Goal: Information Seeking & Learning: Find specific page/section

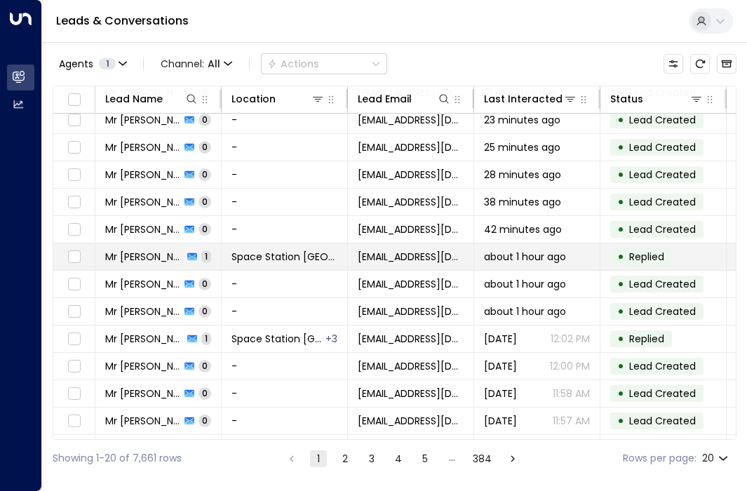
scroll to position [226, 0]
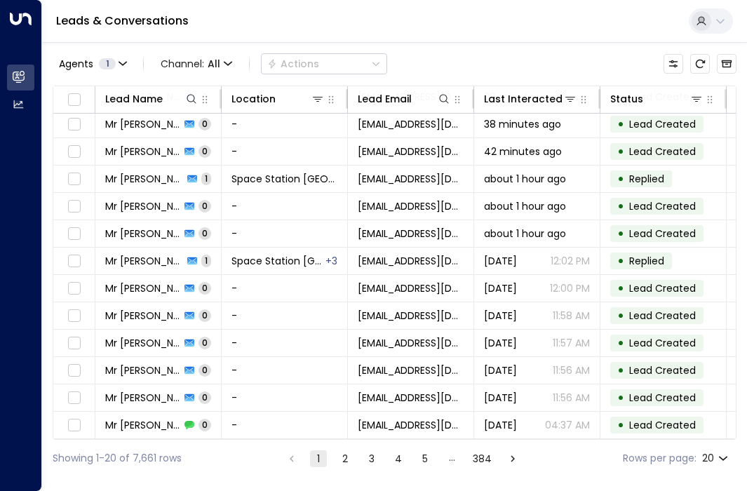
click at [343, 457] on button "2" at bounding box center [345, 459] width 17 height 17
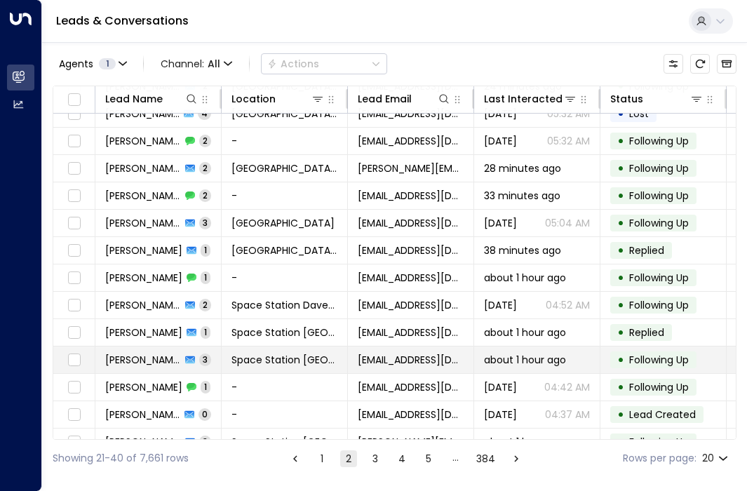
scroll to position [226, 0]
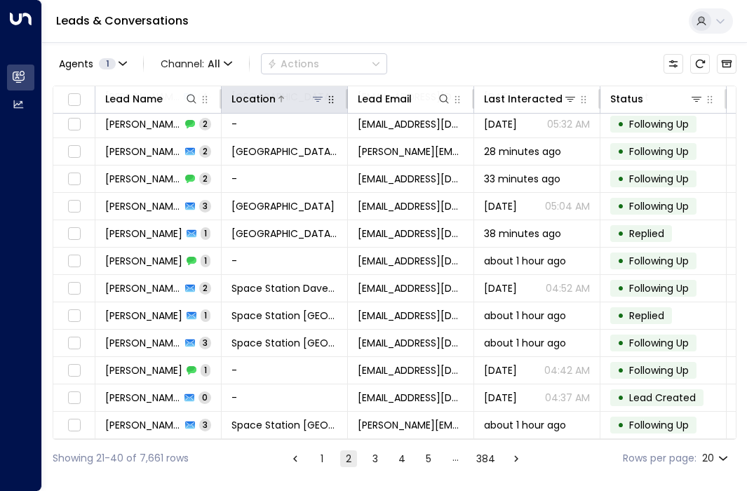
click at [321, 96] on icon at bounding box center [317, 98] width 11 height 11
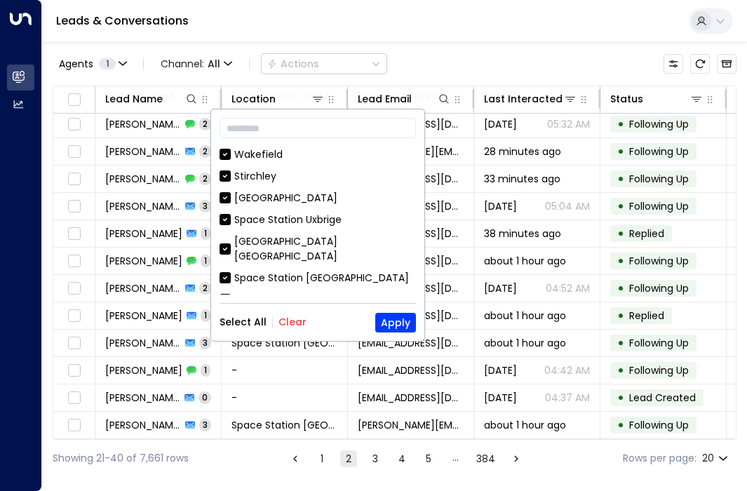
click at [308, 319] on div "Select All Clear Apply" at bounding box center [318, 323] width 197 height 20
click at [298, 317] on button "Clear" at bounding box center [293, 322] width 28 height 11
click at [320, 241] on div "[GEOGRAPHIC_DATA] [GEOGRAPHIC_DATA]" at bounding box center [325, 248] width 182 height 29
click at [391, 319] on button "Apply" at bounding box center [395, 323] width 41 height 20
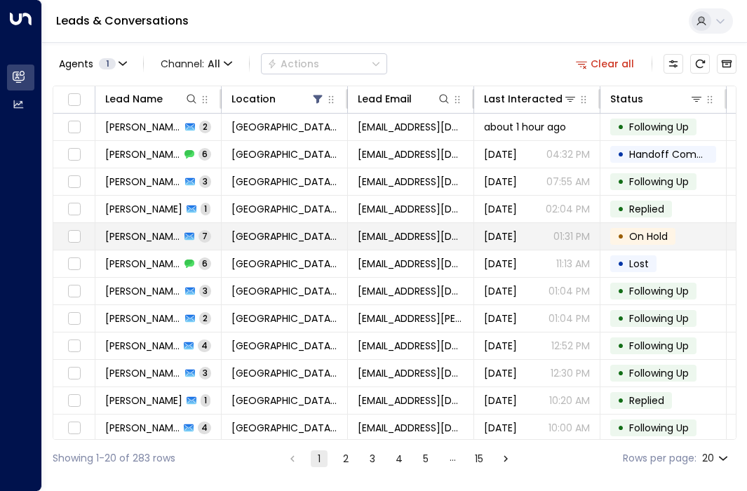
click at [628, 231] on span "On Hold" at bounding box center [649, 236] width 48 height 14
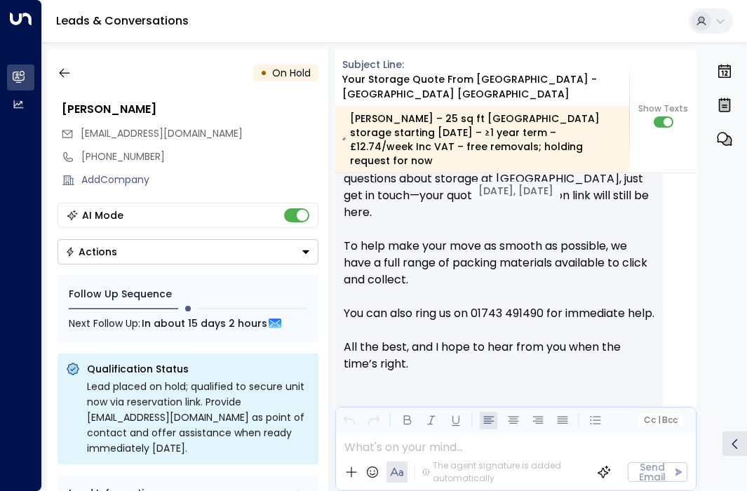
scroll to position [7282, 0]
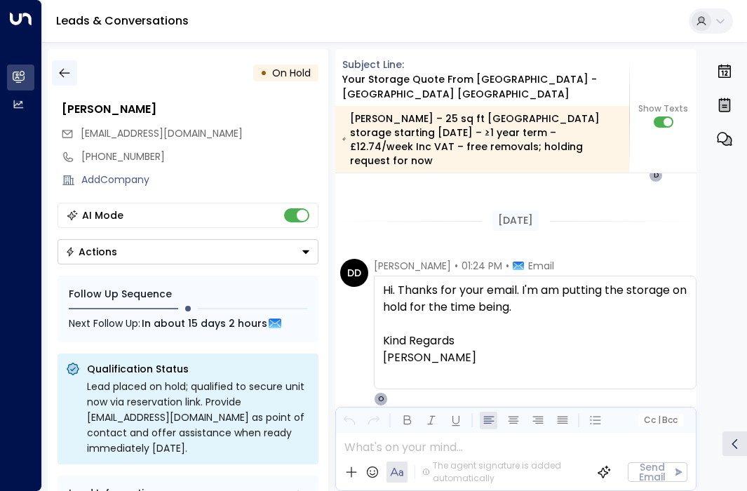
click at [67, 74] on icon "button" at bounding box center [65, 73] width 14 height 14
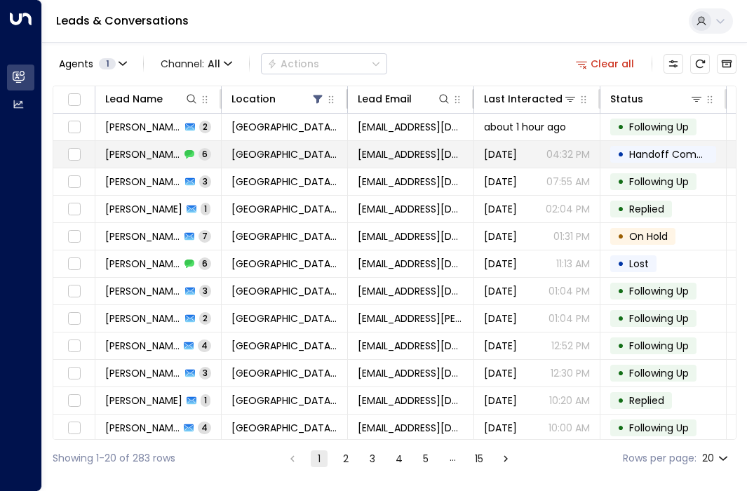
click at [234, 159] on span "[GEOGRAPHIC_DATA] [GEOGRAPHIC_DATA]" at bounding box center [285, 154] width 106 height 14
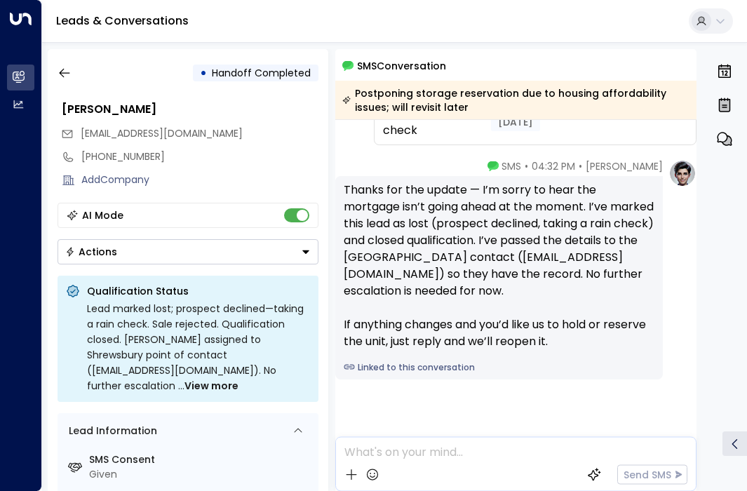
scroll to position [686, 0]
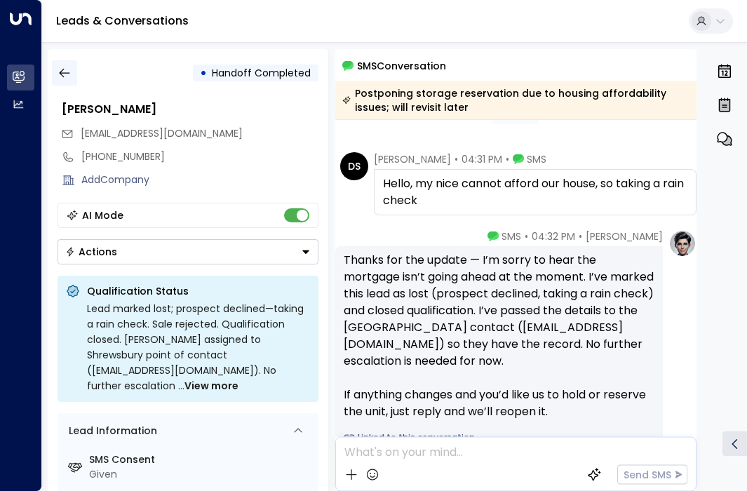
click at [64, 79] on icon "button" at bounding box center [65, 73] width 14 height 14
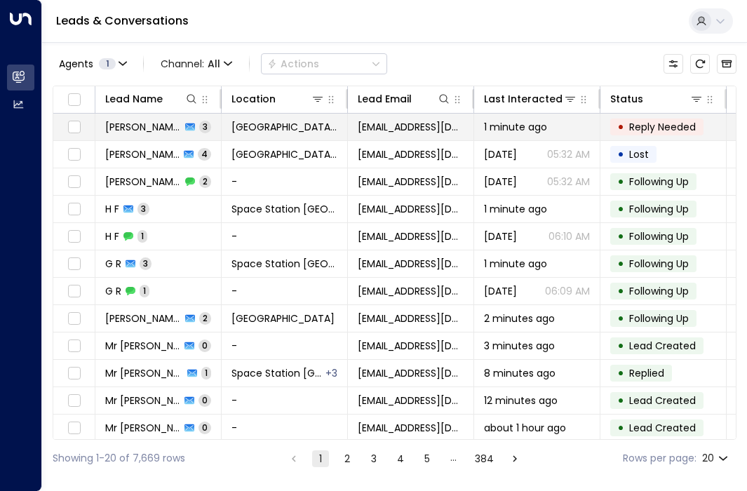
click at [586, 137] on td "1 minute ago" at bounding box center [537, 127] width 126 height 27
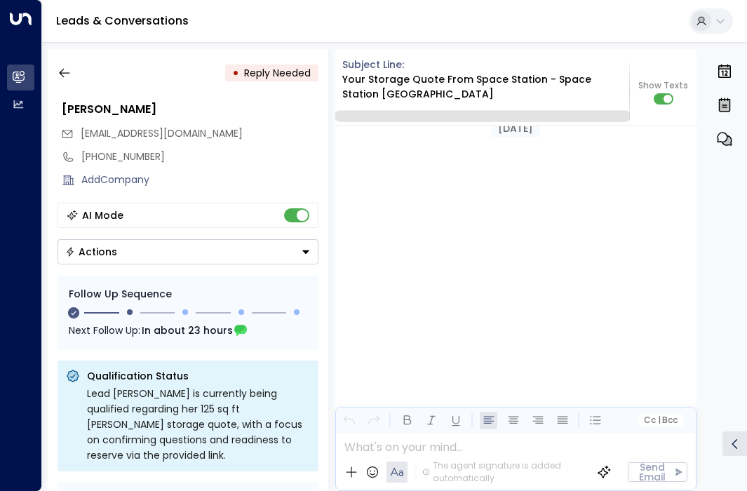
scroll to position [3202, 0]
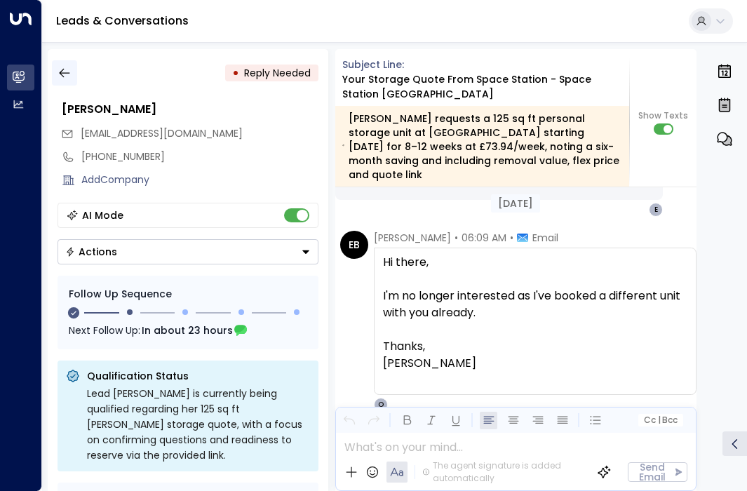
click at [58, 66] on icon "button" at bounding box center [65, 73] width 14 height 14
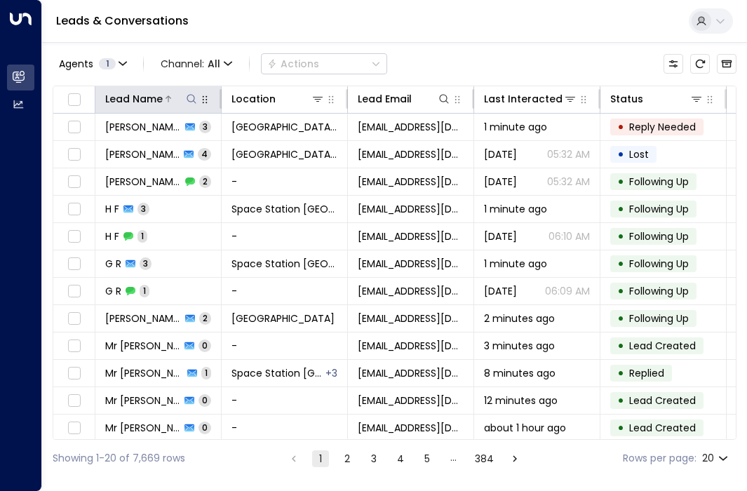
click at [194, 98] on icon at bounding box center [191, 98] width 11 height 11
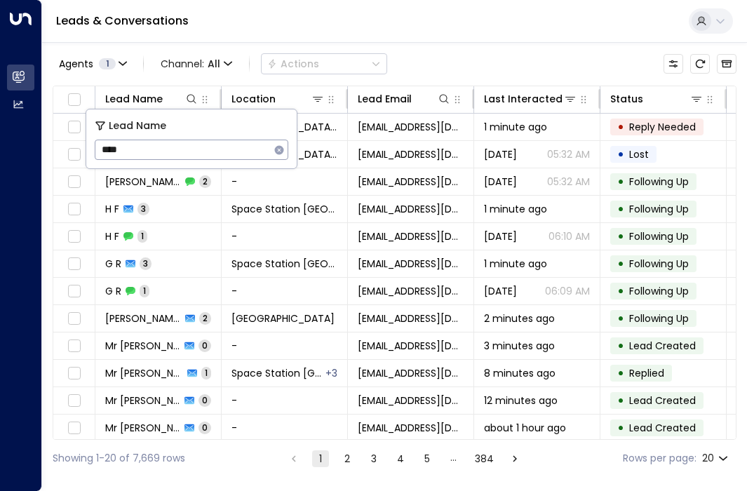
type input "****"
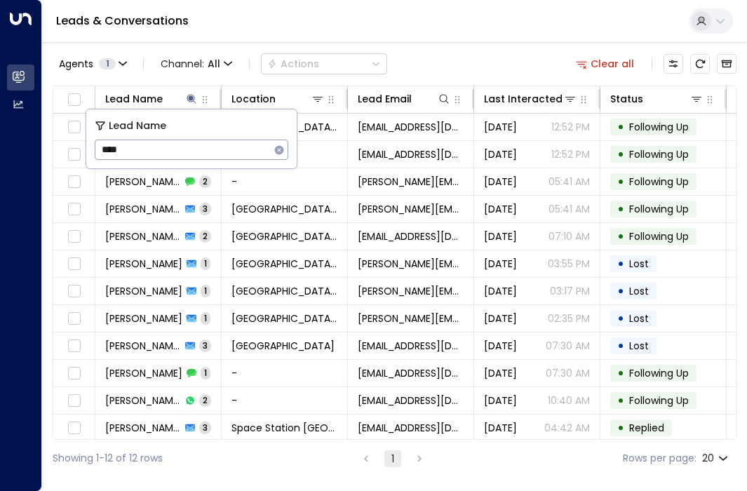
click at [489, 66] on div "Agents 1 Channel: All Actions Clear all" at bounding box center [395, 63] width 684 height 29
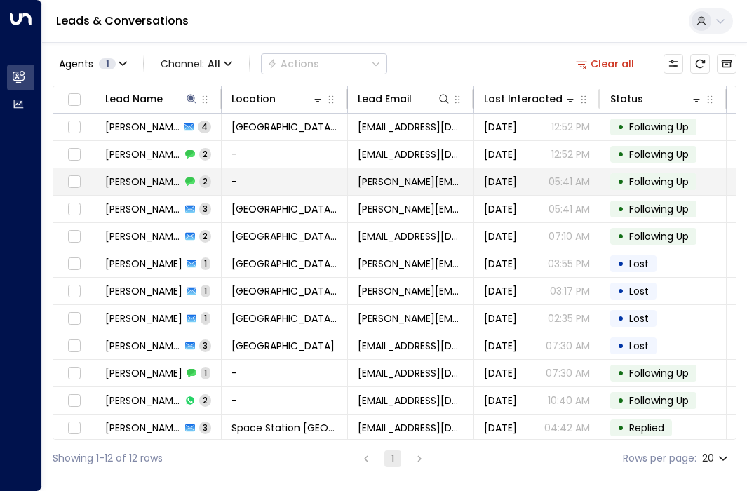
click at [269, 185] on td "-" at bounding box center [285, 181] width 126 height 27
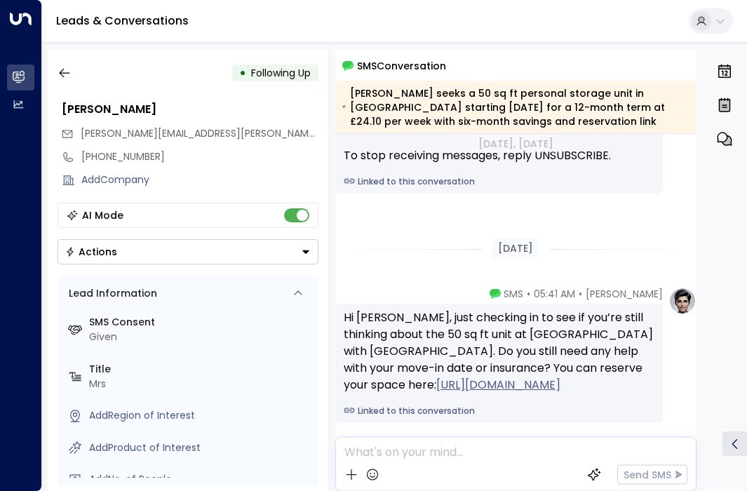
scroll to position [122, 0]
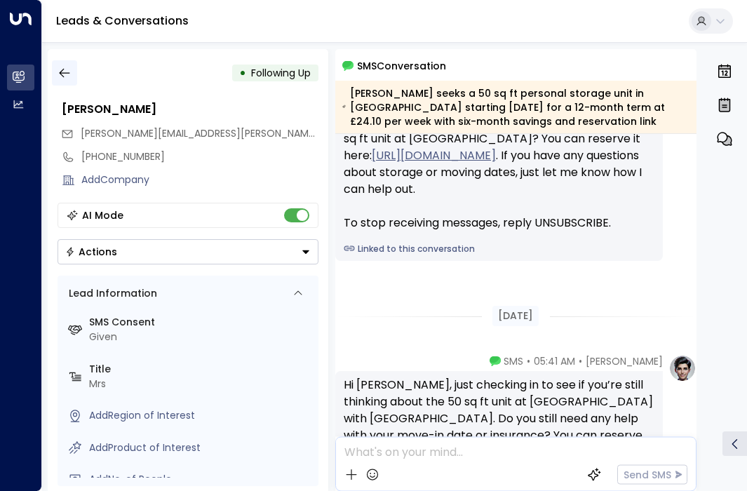
click at [69, 67] on icon "button" at bounding box center [65, 73] width 14 height 14
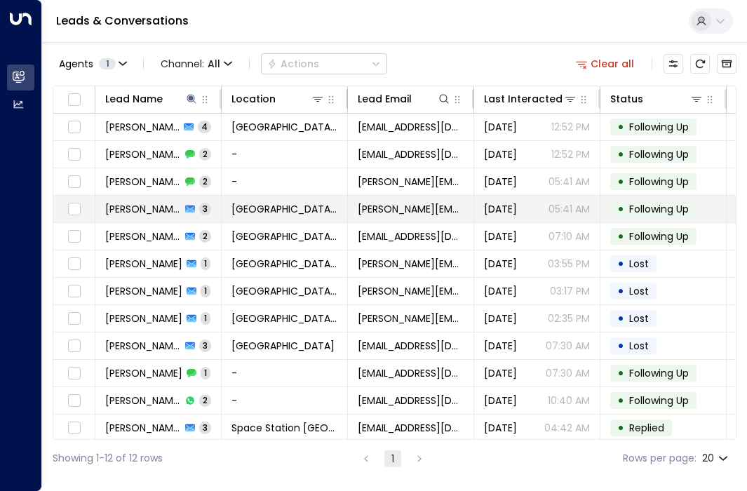
click at [185, 213] on icon at bounding box center [190, 210] width 10 height 8
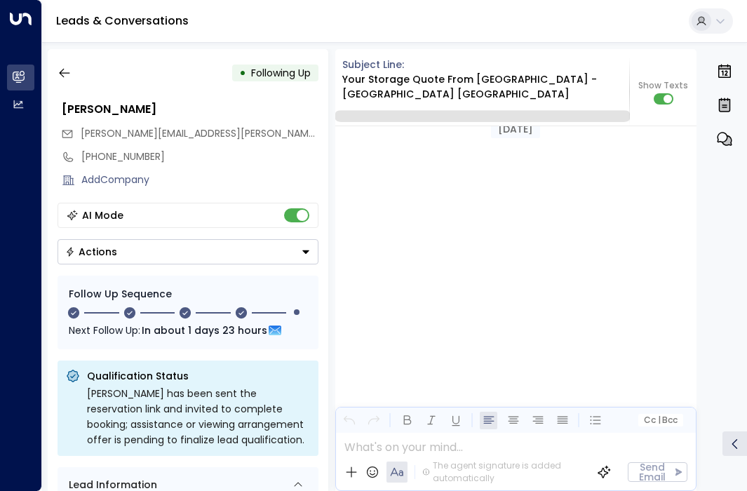
scroll to position [3371, 0]
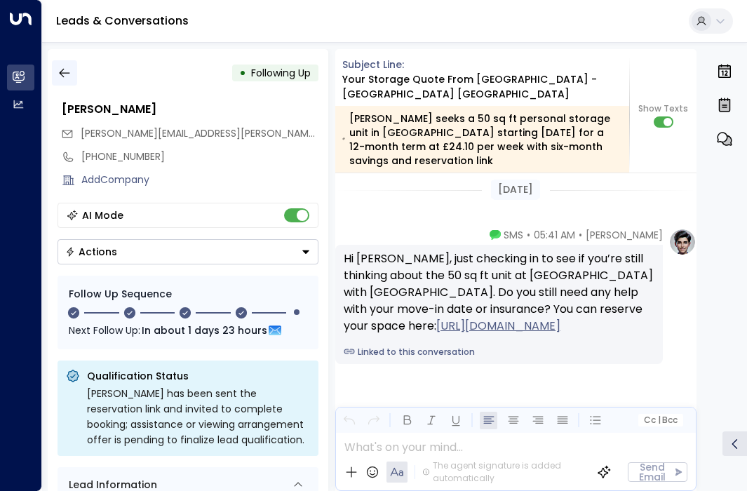
click at [63, 73] on icon "button" at bounding box center [64, 73] width 11 height 9
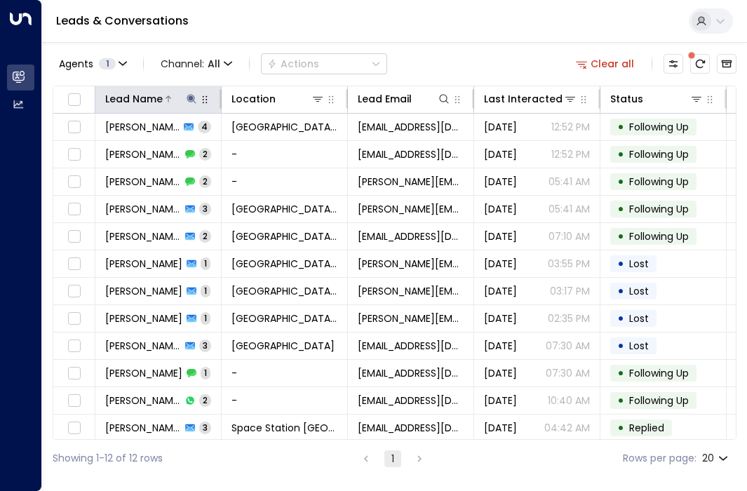
click at [194, 98] on icon at bounding box center [191, 98] width 11 height 11
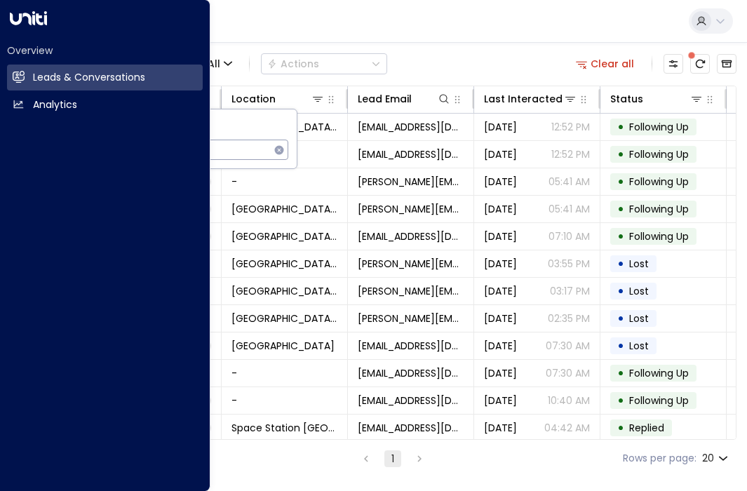
drag, startPoint x: 216, startPoint y: 148, endPoint x: 33, endPoint y: 133, distance: 183.8
click at [33, 133] on body "Overview Leads & Conversations Leads & Conversations Analytics Analytics Leads …" at bounding box center [373, 238] width 747 height 477
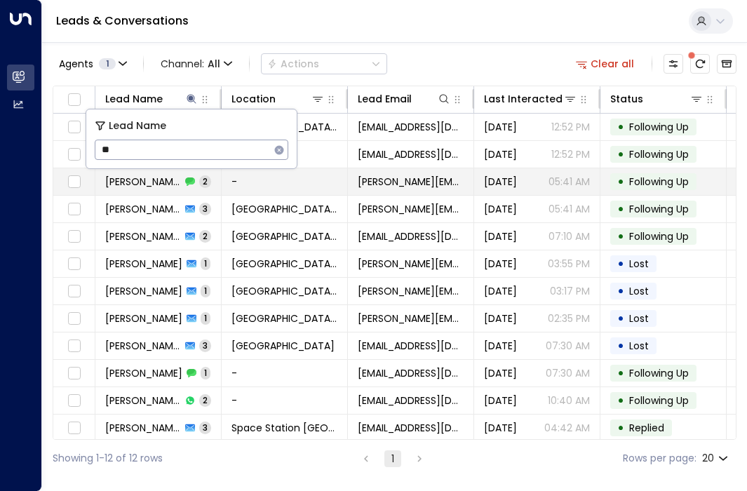
type input "*"
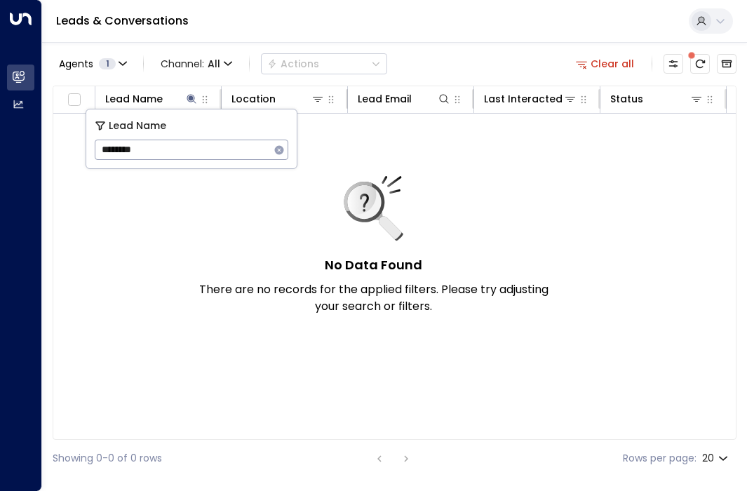
type input "********"
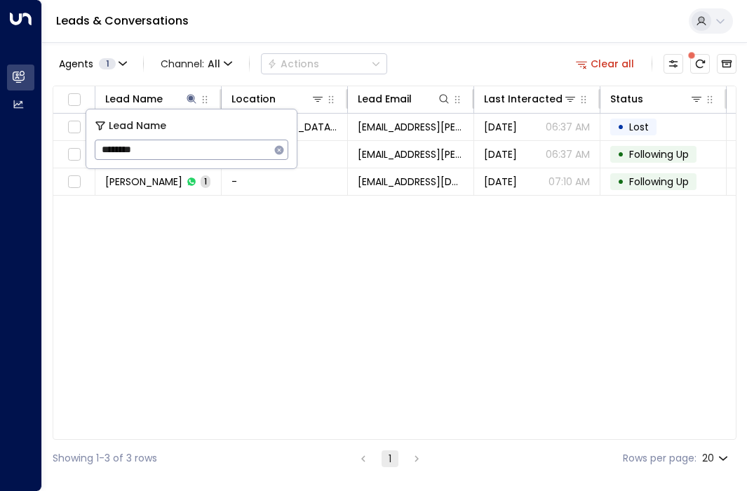
click at [434, 70] on div "Agents 1 Channel: All Actions Clear all" at bounding box center [395, 63] width 684 height 29
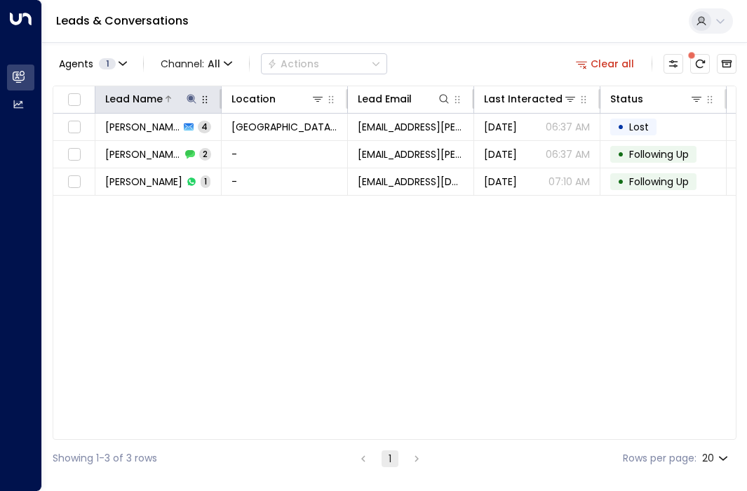
click at [197, 100] on icon at bounding box center [191, 98] width 11 height 11
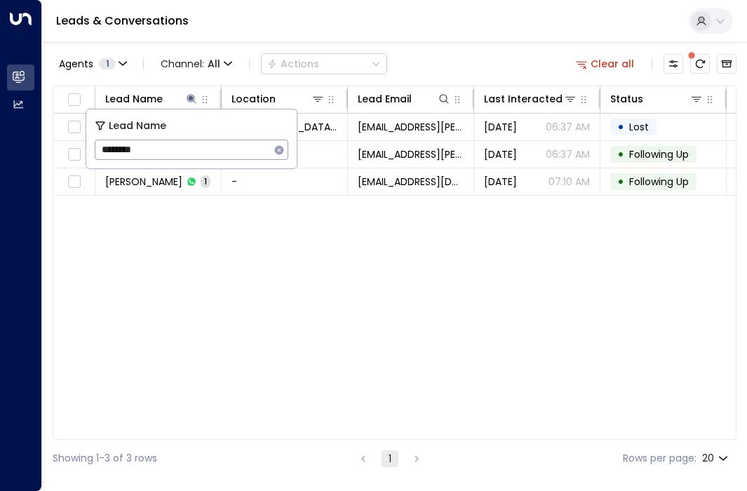
drag, startPoint x: 206, startPoint y: 142, endPoint x: -37, endPoint y: 93, distance: 248.4
click at [0, 93] on html "Overview Leads & Conversations Leads & Conversations Analytics Analytics Leads …" at bounding box center [373, 238] width 747 height 477
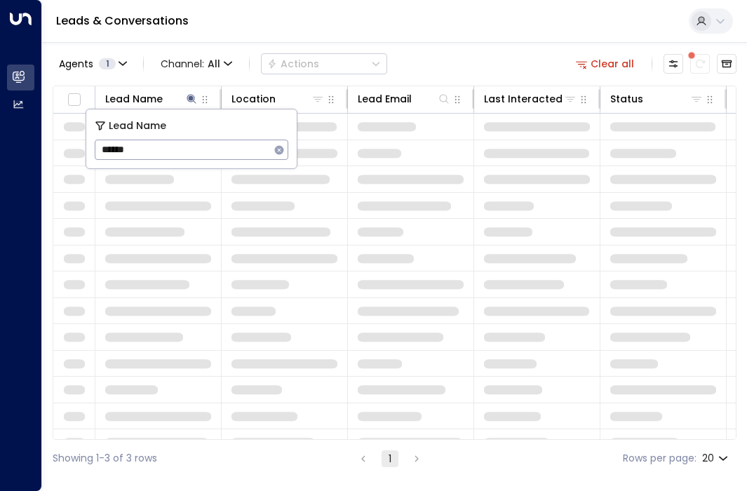
type input "*******"
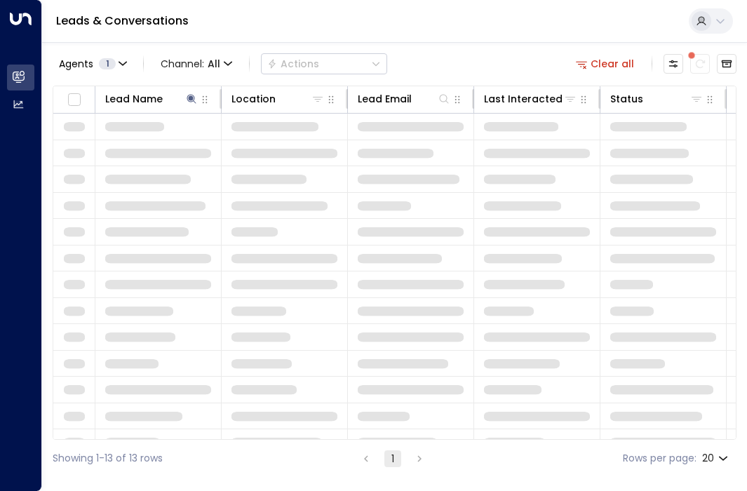
click at [288, 36] on div "Leads & Conversations" at bounding box center [394, 21] width 705 height 43
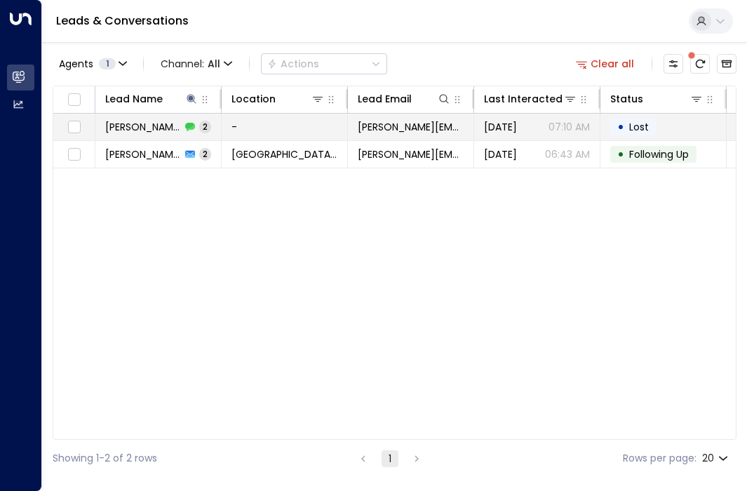
click at [254, 133] on td "-" at bounding box center [285, 127] width 126 height 27
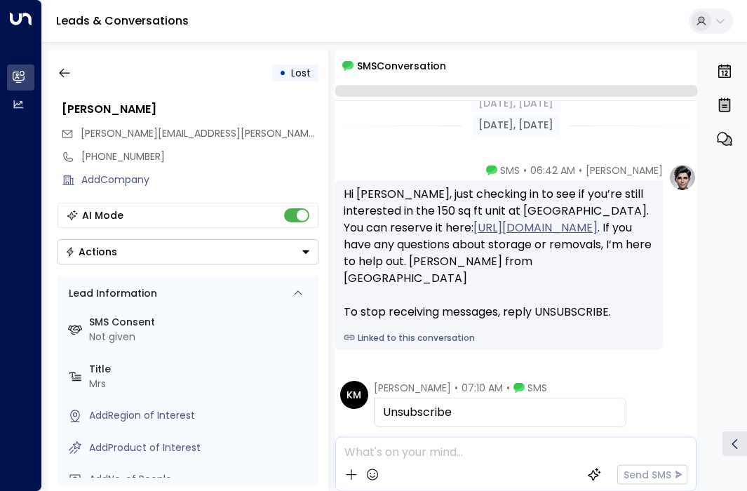
scroll to position [76, 0]
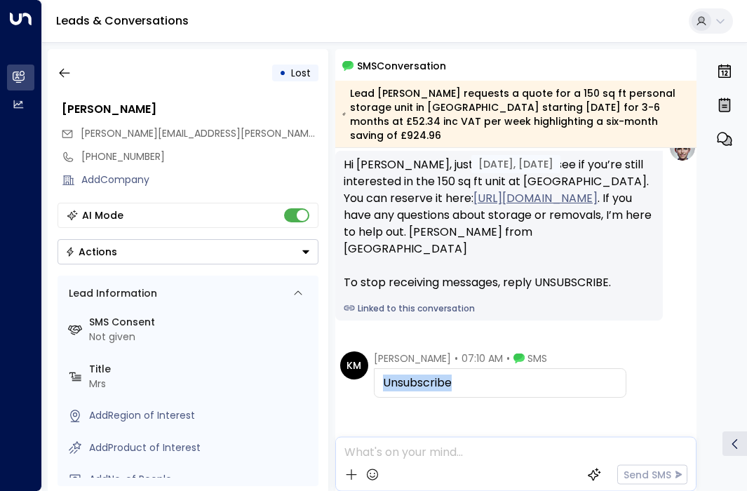
drag, startPoint x: 476, startPoint y: 383, endPoint x: 382, endPoint y: 374, distance: 93.8
click at [382, 374] on div "Unsubscribe" at bounding box center [500, 382] width 253 height 29
copy div "Unsubscribe"
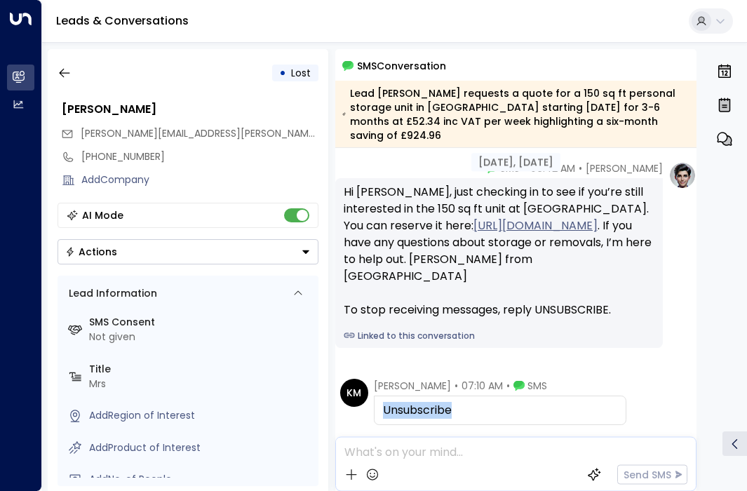
scroll to position [124, 0]
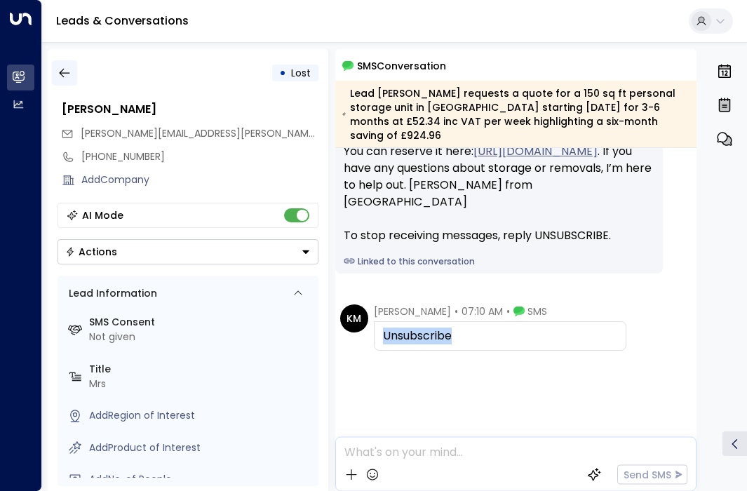
click at [59, 79] on icon "button" at bounding box center [65, 73] width 14 height 14
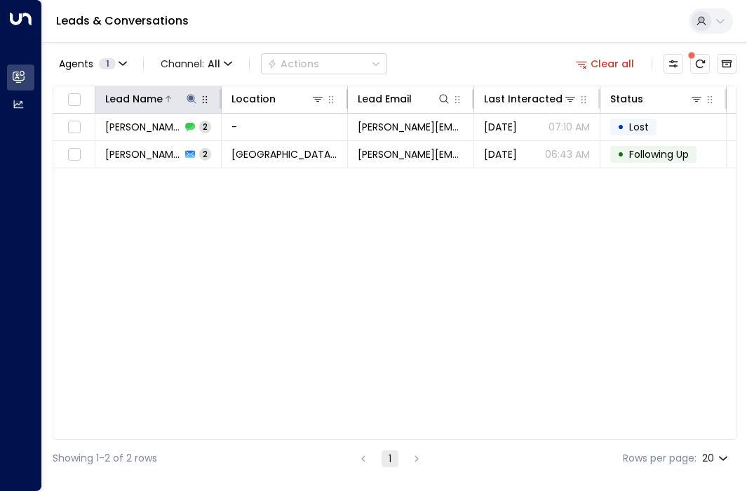
click at [192, 102] on icon at bounding box center [191, 98] width 9 height 9
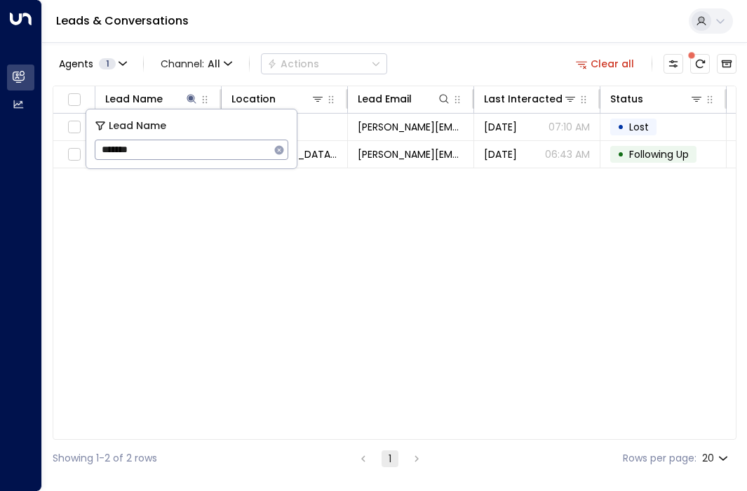
drag, startPoint x: 161, startPoint y: 152, endPoint x: 0, endPoint y: 154, distance: 161.4
click at [6, 154] on body "Overview Leads & Conversations Leads & Conversations Analytics Analytics Leads …" at bounding box center [373, 238] width 747 height 477
type input "*"
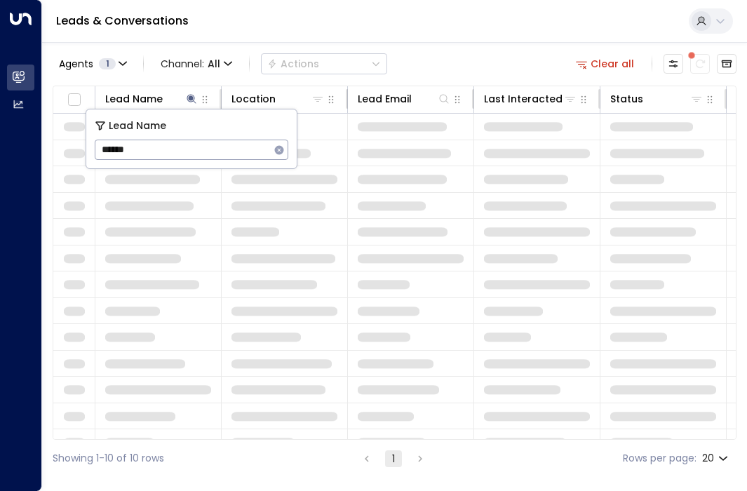
type input "*******"
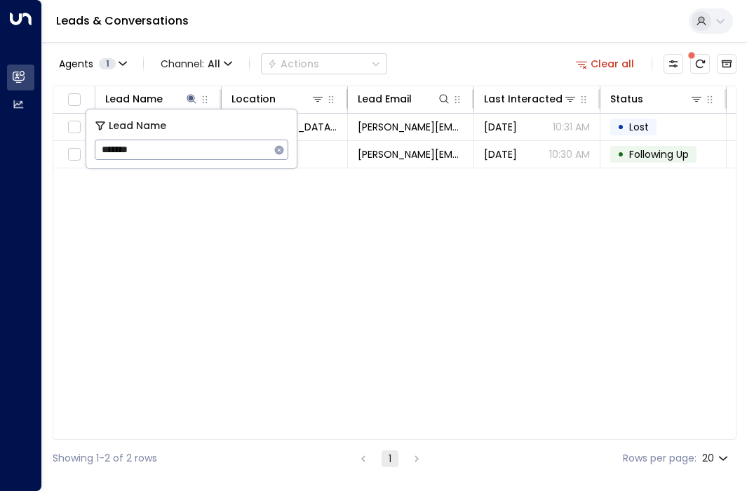
click at [401, 46] on div "Agents 1 Channel: All Actions Clear all Lead Name Location Lead Email Last Inte…" at bounding box center [395, 259] width 684 height 435
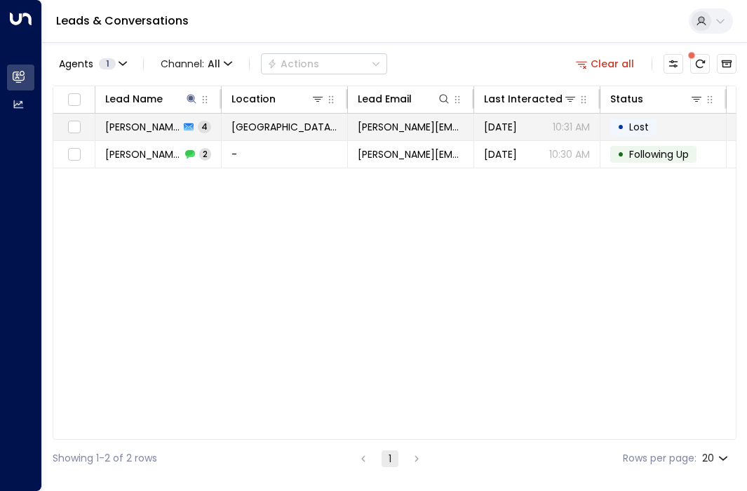
click at [252, 136] on td "[GEOGRAPHIC_DATA] [GEOGRAPHIC_DATA]" at bounding box center [285, 127] width 126 height 27
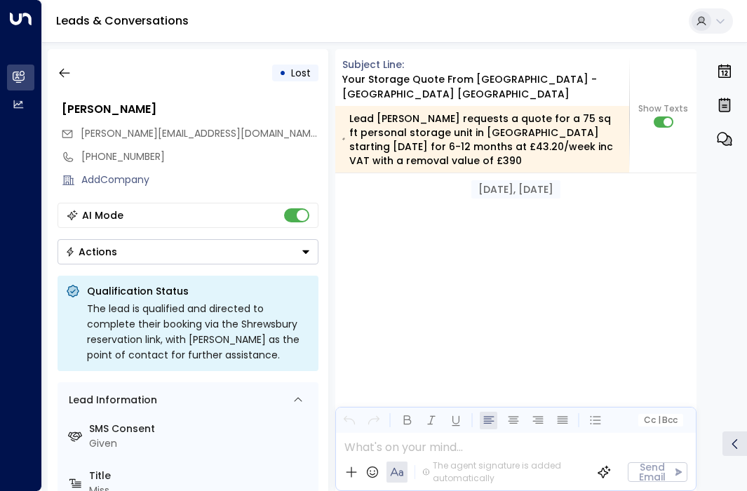
scroll to position [2063, 0]
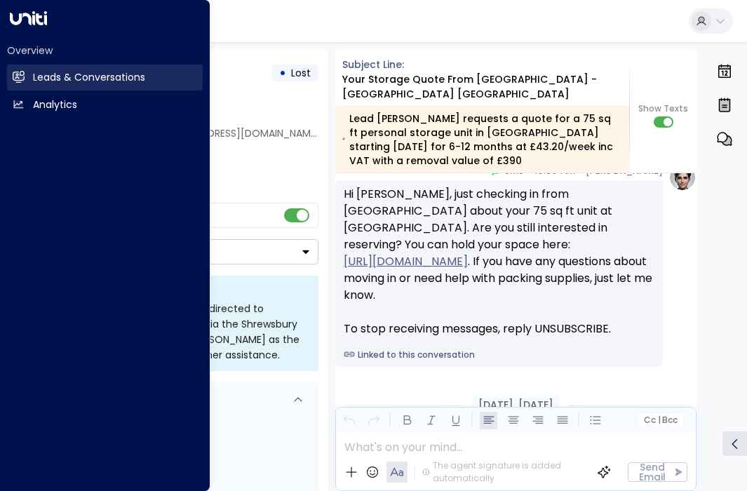
click at [85, 80] on h2 "Leads & Conversations" at bounding box center [89, 77] width 112 height 15
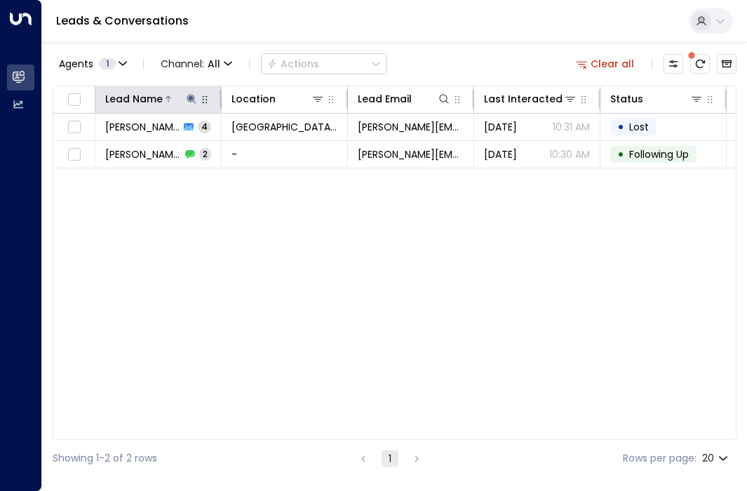
click at [185, 93] on button at bounding box center [192, 99] width 14 height 14
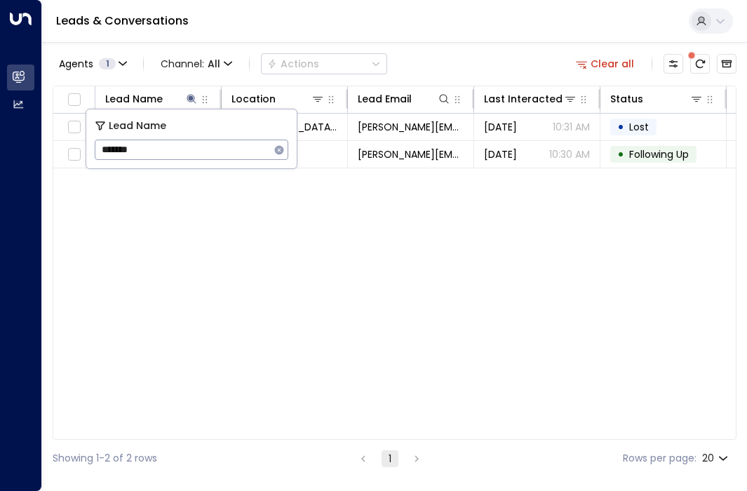
click at [277, 152] on icon "button" at bounding box center [279, 149] width 9 height 9
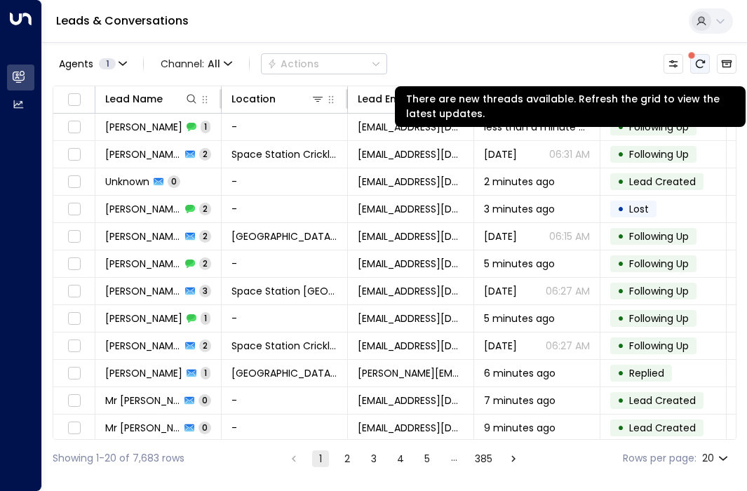
click at [704, 58] on icon "There are new threads available. Refresh the grid to view the latest updates." at bounding box center [700, 63] width 11 height 11
